Goal: Task Accomplishment & Management: Complete application form

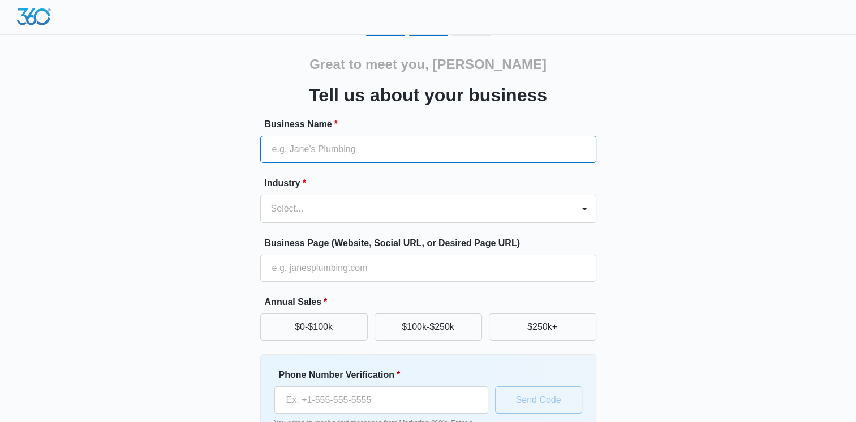
click at [498, 157] on input "Business Name *" at bounding box center [428, 149] width 336 height 27
type input "jet boats of [US_STATE]"
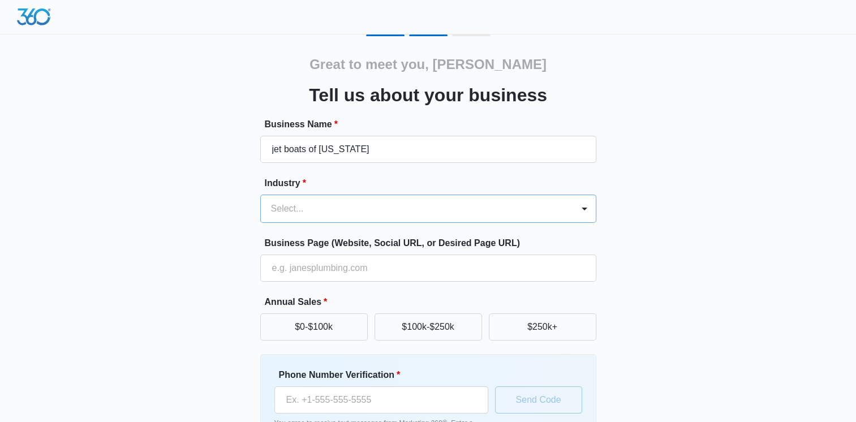
click at [407, 212] on div at bounding box center [414, 209] width 287 height 16
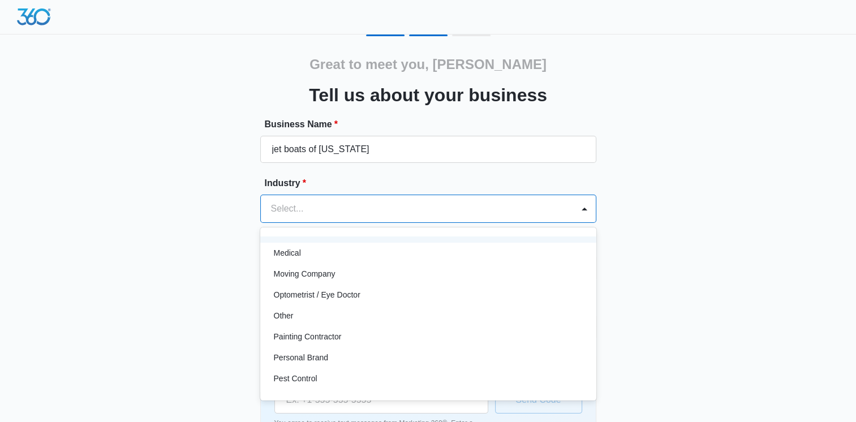
scroll to position [622, 0]
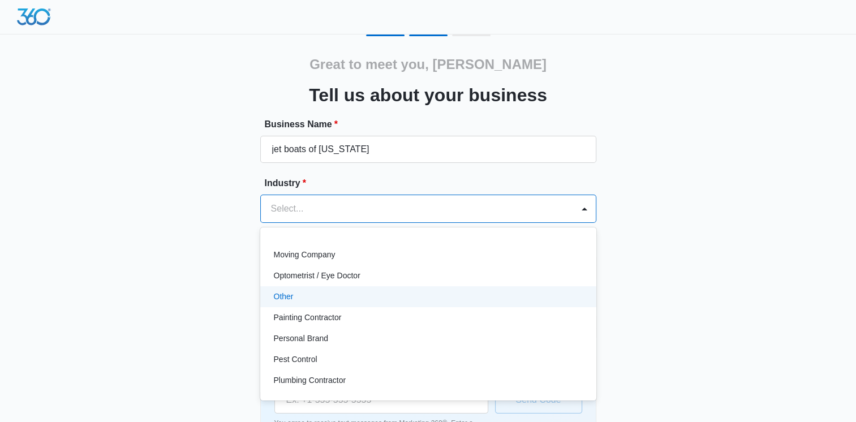
click at [294, 297] on div "Other" at bounding box center [427, 297] width 307 height 12
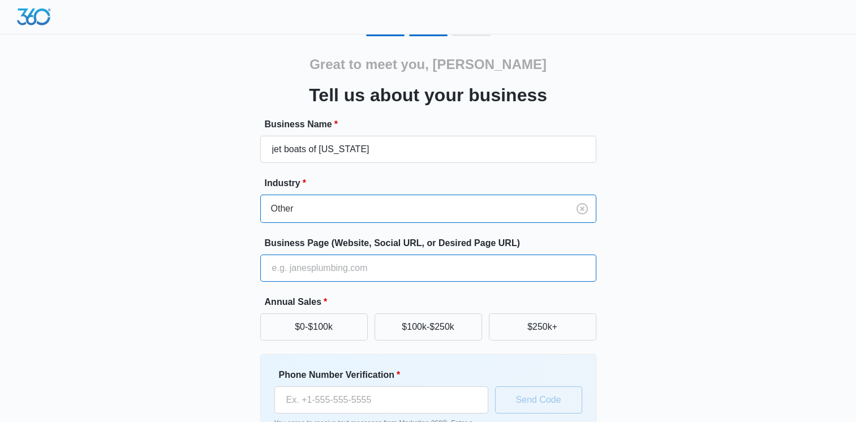
click at [337, 269] on input "Business Page (Website, Social URL, or Desired Page URL)" at bounding box center [428, 268] width 336 height 27
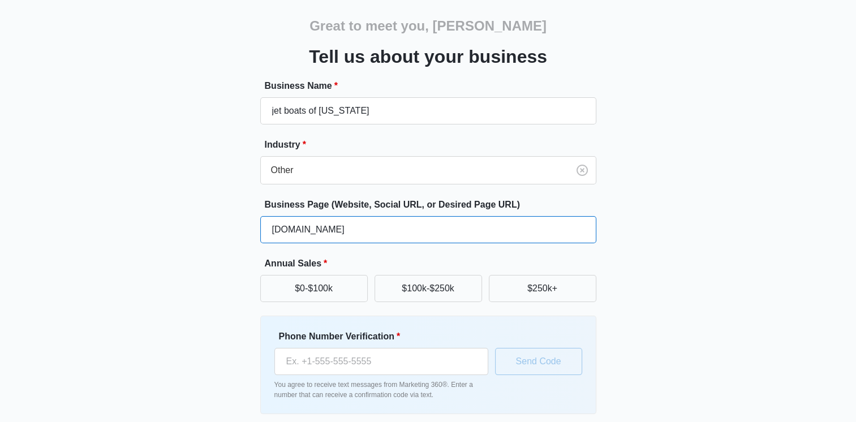
scroll to position [57, 0]
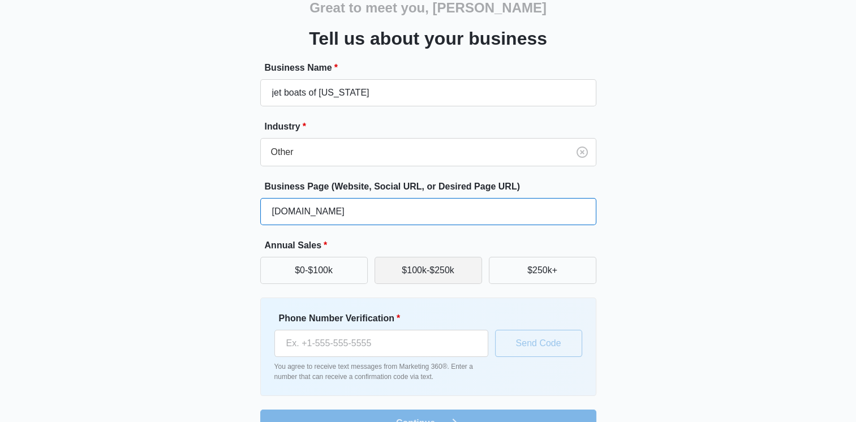
type input "www.jetboatsoftexas.com"
click at [426, 267] on button "$100k-$250k" at bounding box center [427, 270] width 107 height 27
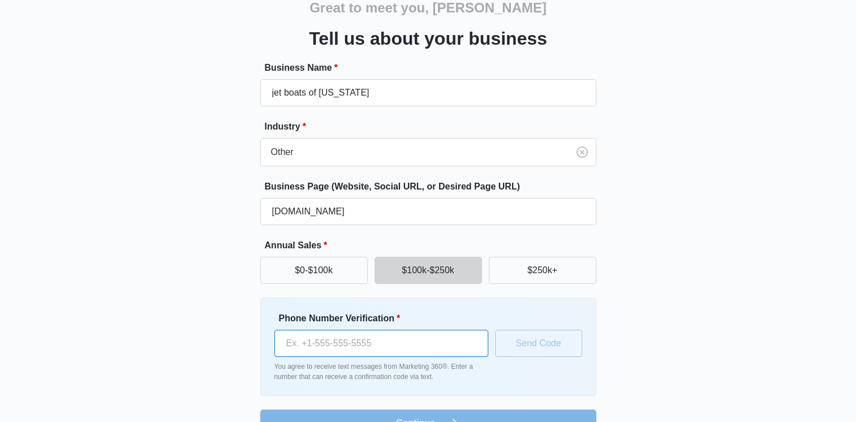
click at [403, 343] on input "Phone Number Verification *" at bounding box center [381, 343] width 214 height 27
type input "(432) 302-0002"
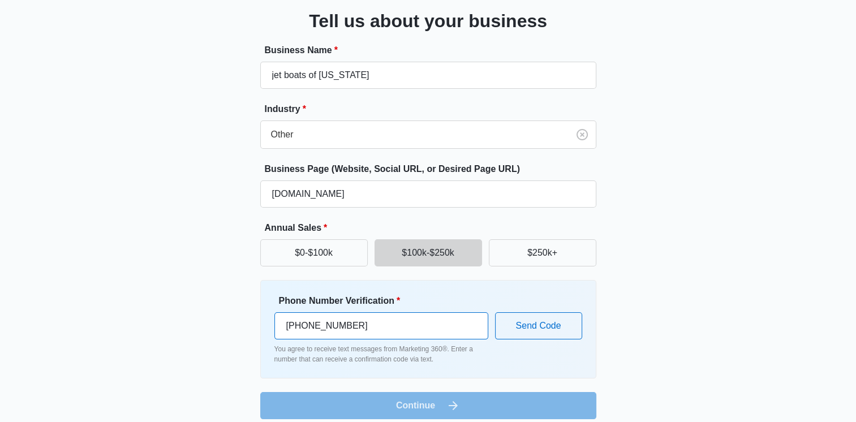
scroll to position [84, 0]
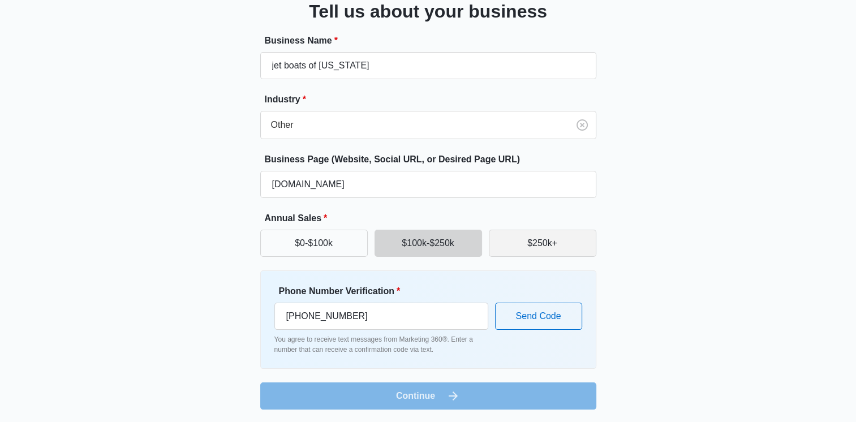
click at [524, 245] on button "$250k+" at bounding box center [542, 243] width 107 height 27
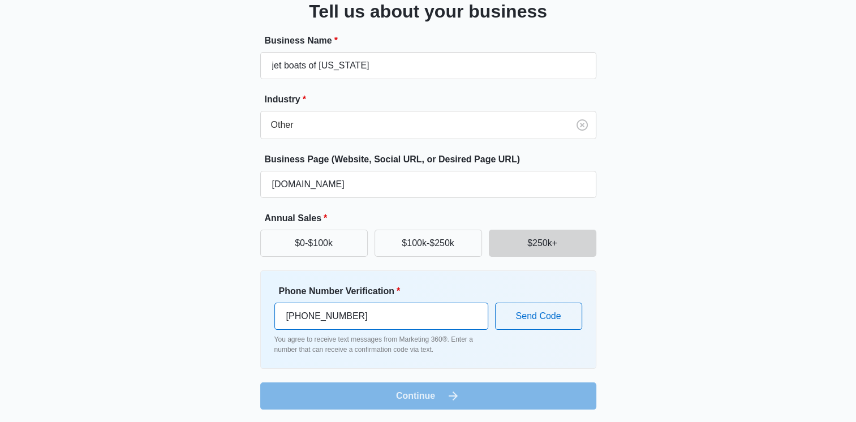
click at [366, 314] on input "(432) 302-0002" at bounding box center [381, 316] width 214 height 27
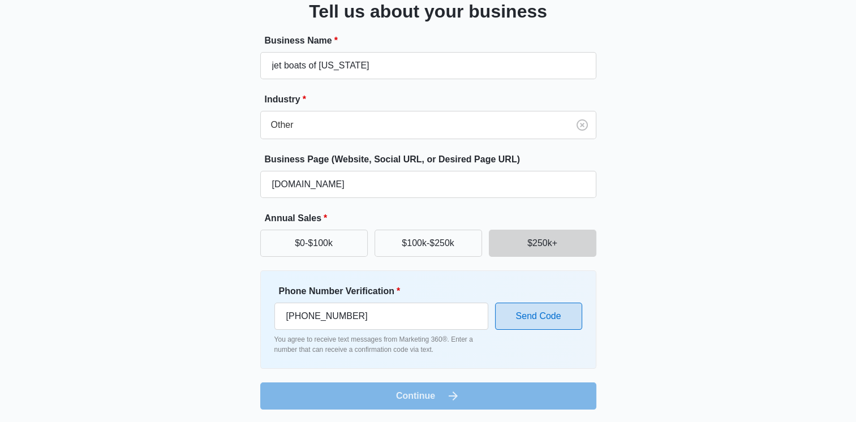
click at [520, 317] on button "Send Code" at bounding box center [538, 316] width 87 height 27
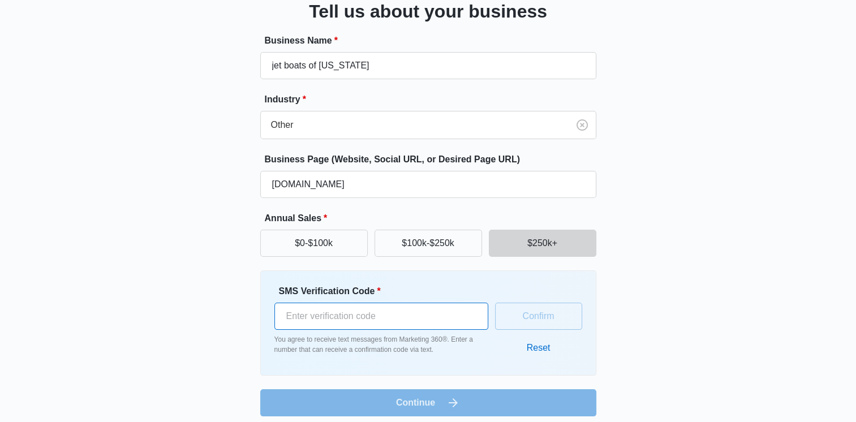
click at [441, 313] on input "SMS Verification Code *" at bounding box center [381, 316] width 214 height 27
type input "485706"
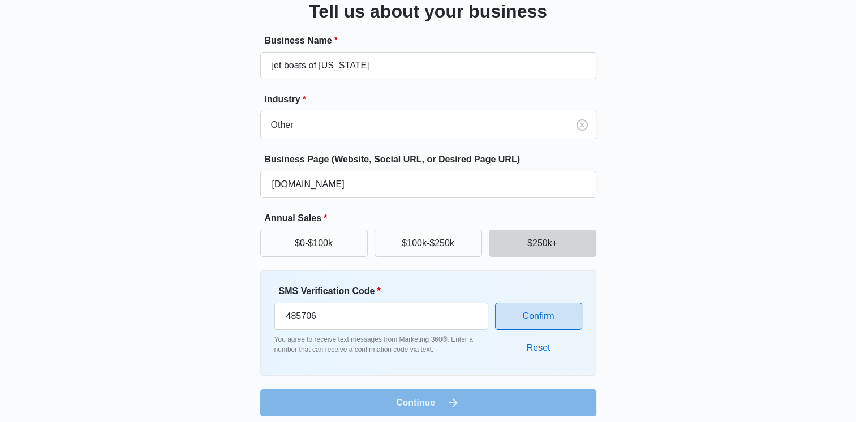
click at [511, 311] on button "Confirm" at bounding box center [538, 316] width 87 height 27
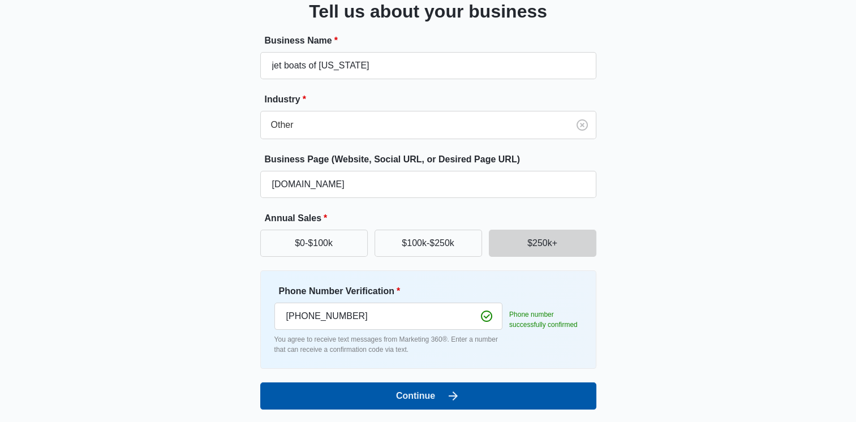
click at [495, 393] on button "Continue" at bounding box center [428, 395] width 336 height 27
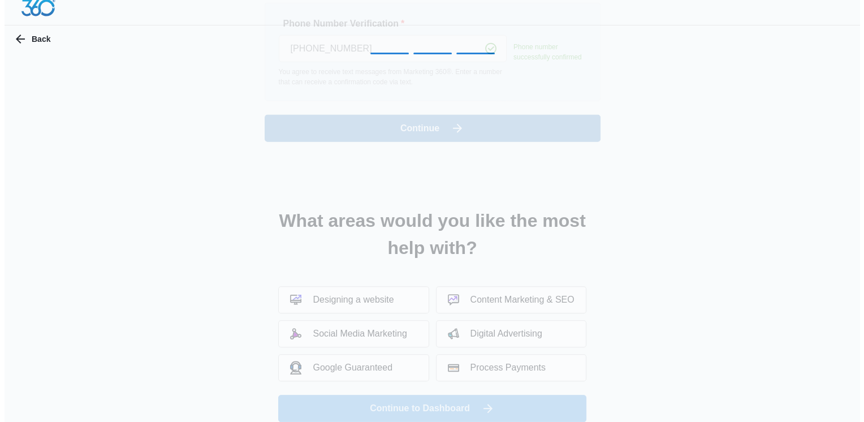
scroll to position [0, 0]
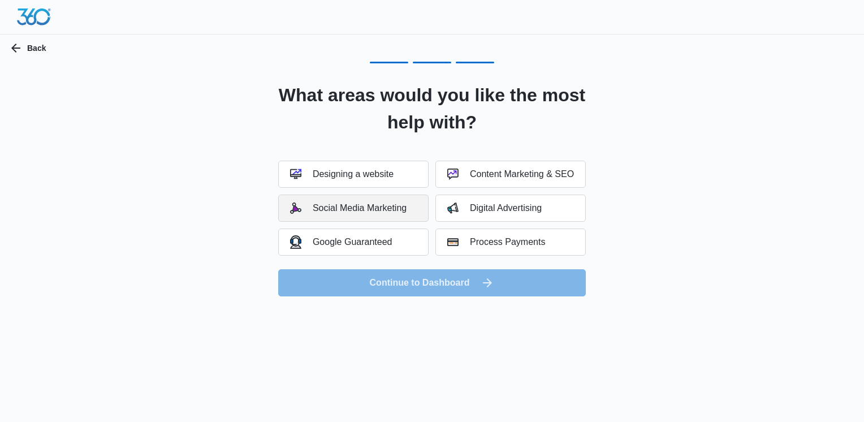
click at [391, 210] on div "Social Media Marketing" at bounding box center [348, 207] width 117 height 11
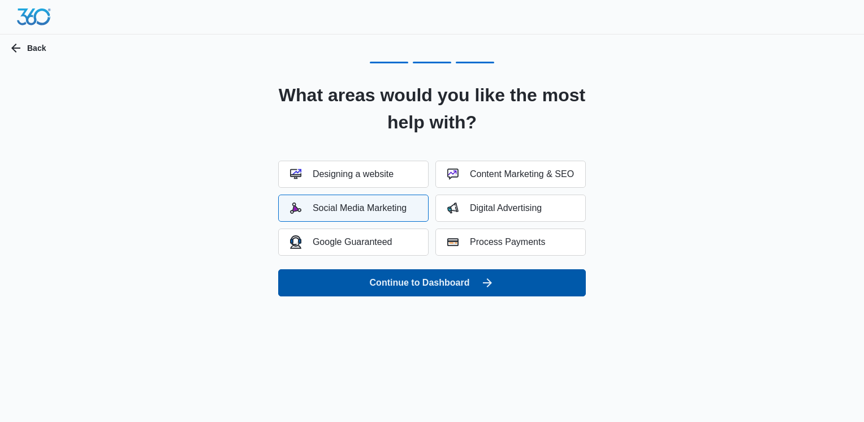
click at [421, 288] on button "Continue to Dashboard" at bounding box center [432, 282] width 308 height 27
